Goal: Download file/media

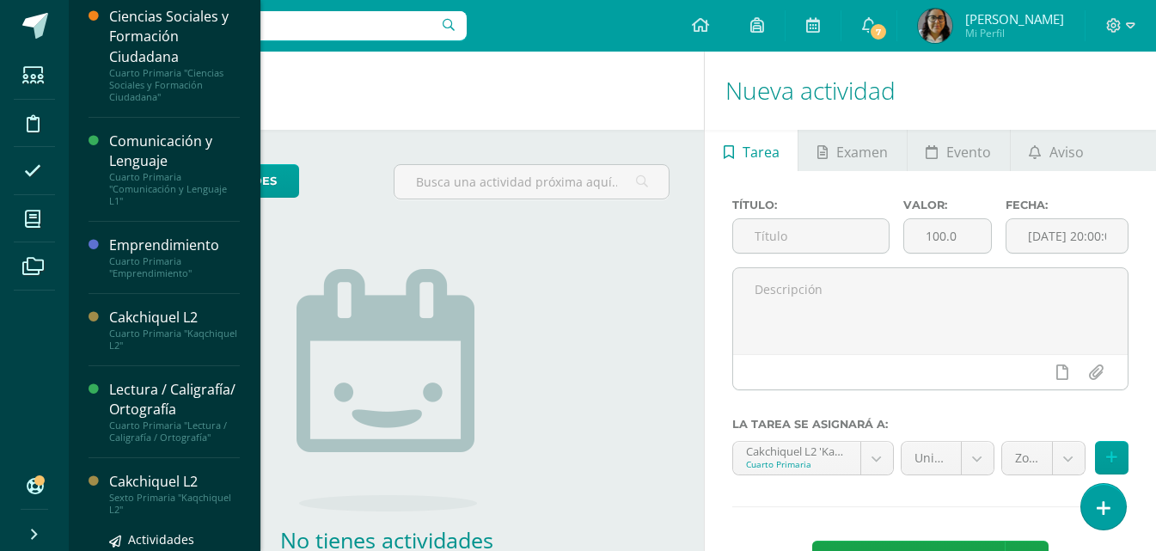
scroll to position [332, 0]
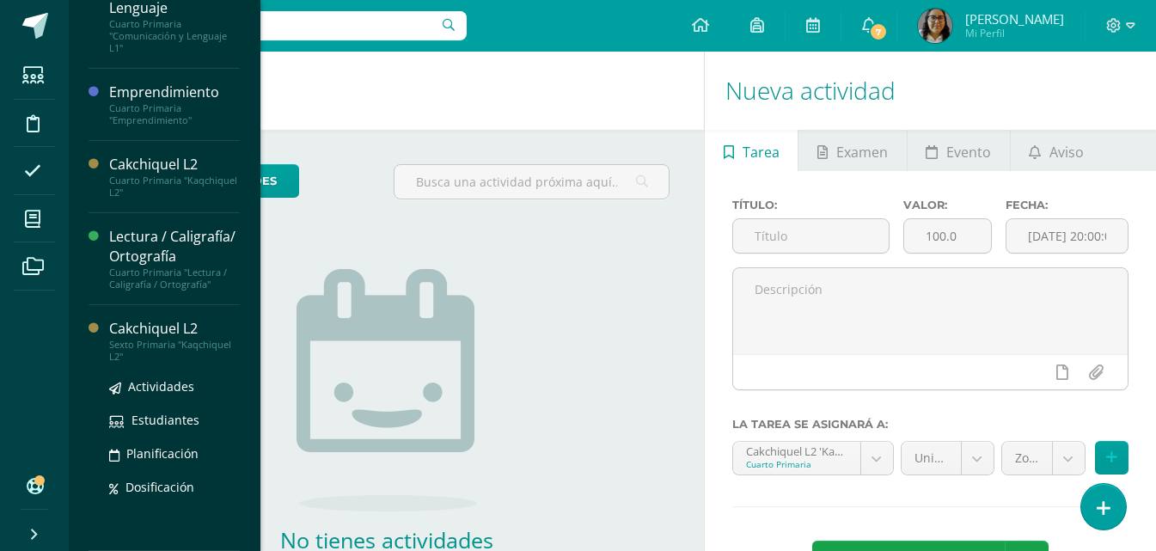
click at [161, 330] on div "Cakchiquel L2" at bounding box center [174, 329] width 131 height 20
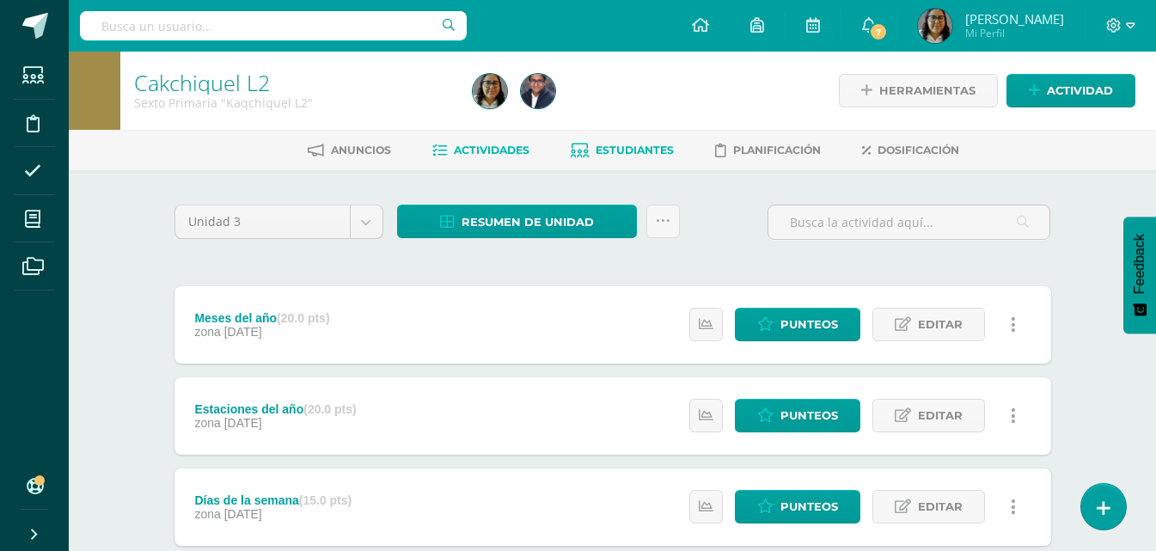
click at [626, 137] on link "Estudiantes" at bounding box center [622, 151] width 103 height 28
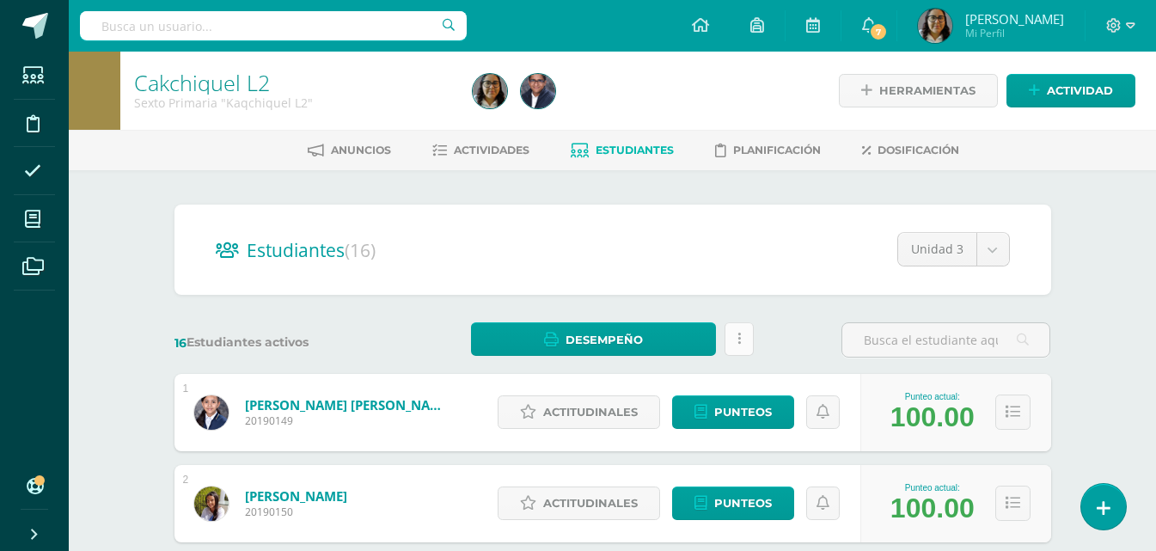
click at [749, 333] on link at bounding box center [739, 339] width 29 height 34
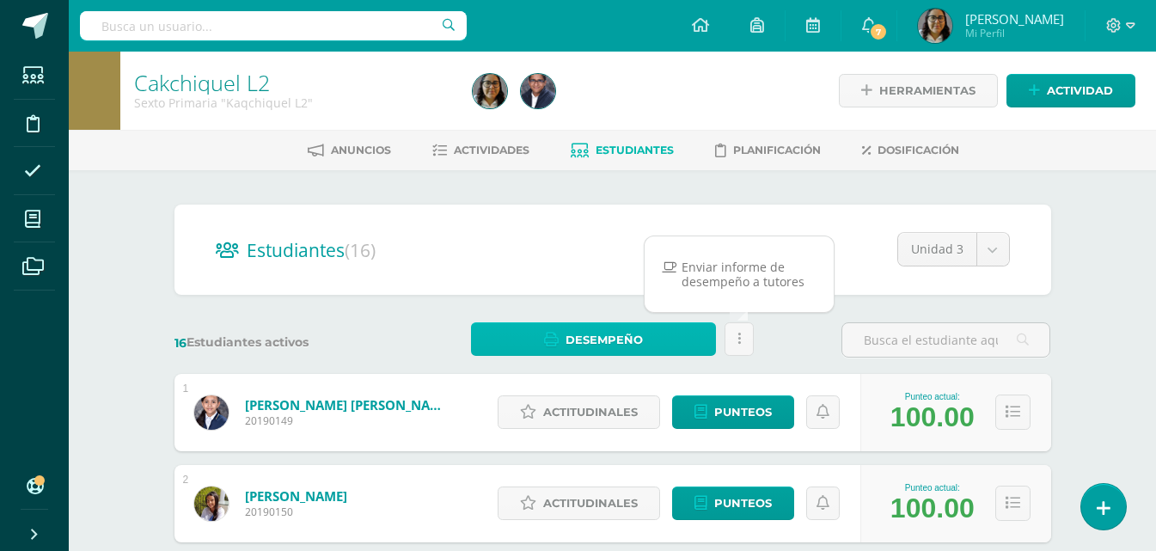
click at [665, 332] on link "Desempeño" at bounding box center [593, 339] width 245 height 34
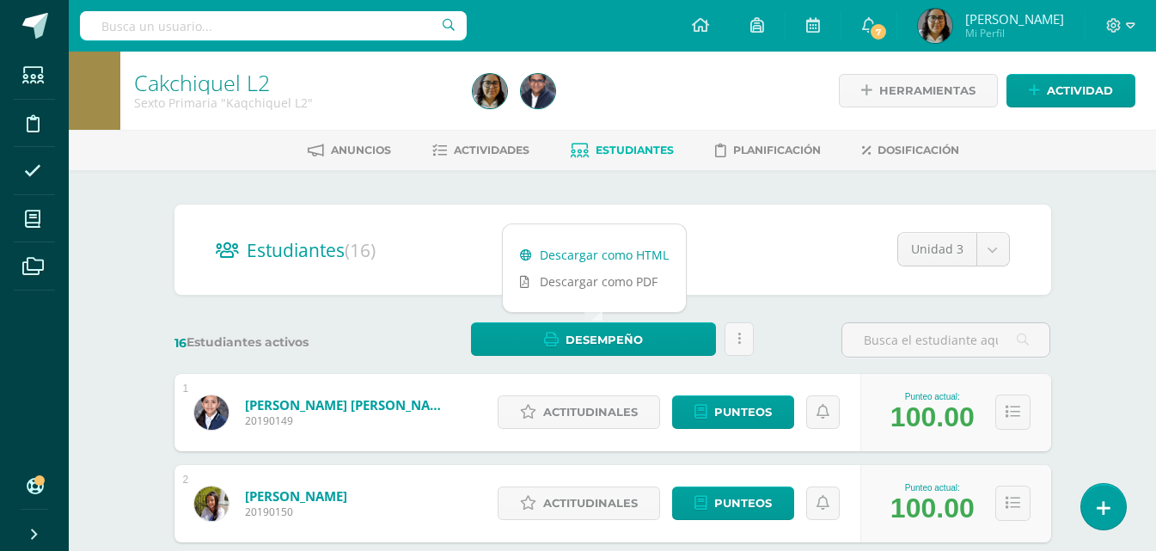
click at [653, 254] on link "Descargar como HTML" at bounding box center [594, 255] width 183 height 27
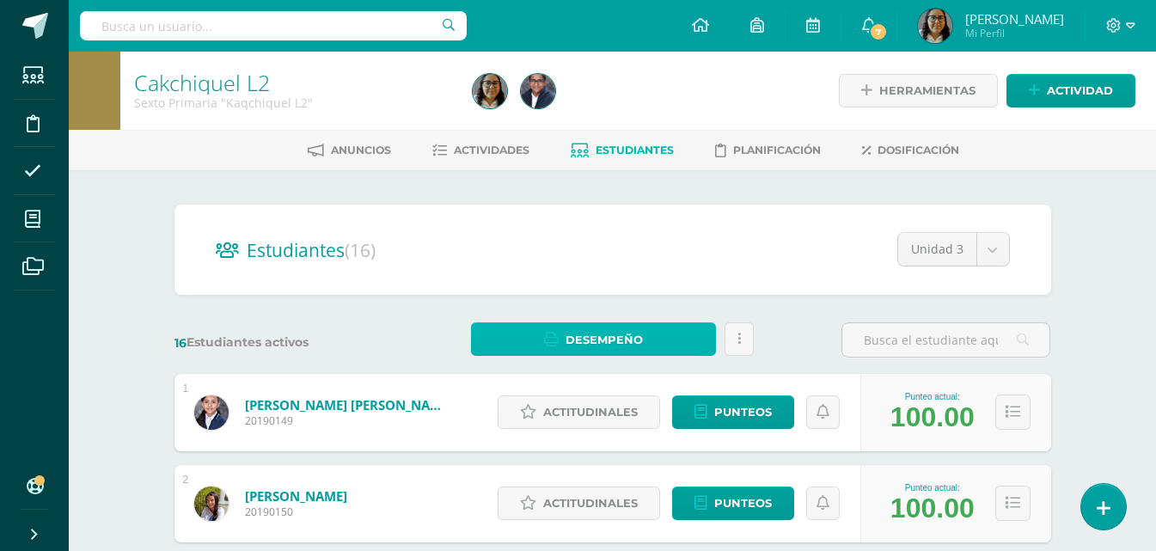
click at [590, 334] on span "Desempeño" at bounding box center [604, 340] width 77 height 32
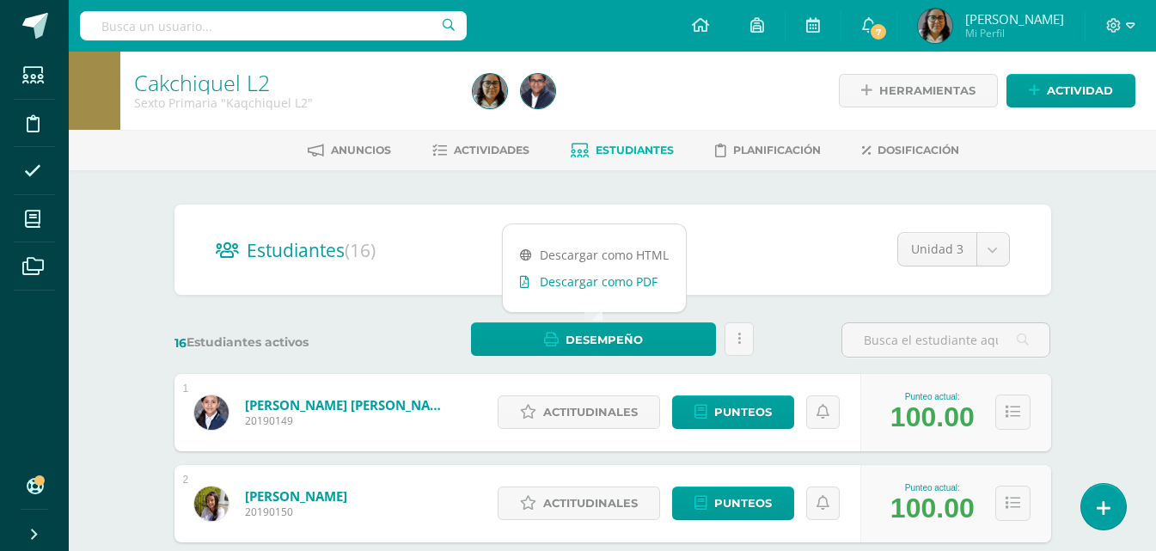
click at [634, 274] on link "Descargar como PDF" at bounding box center [594, 281] width 183 height 27
